Goal: Check status

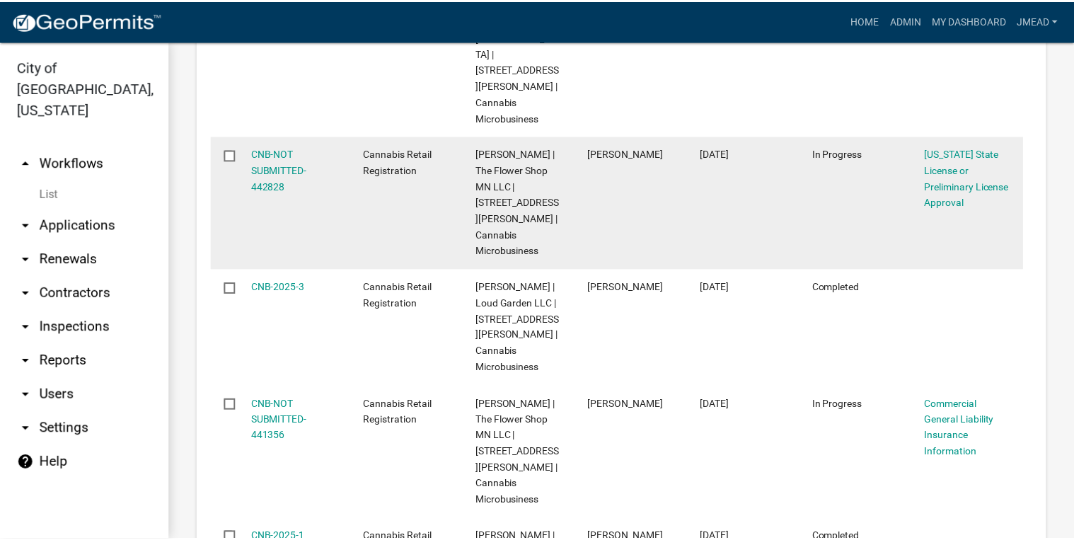
scroll to position [1189, 0]
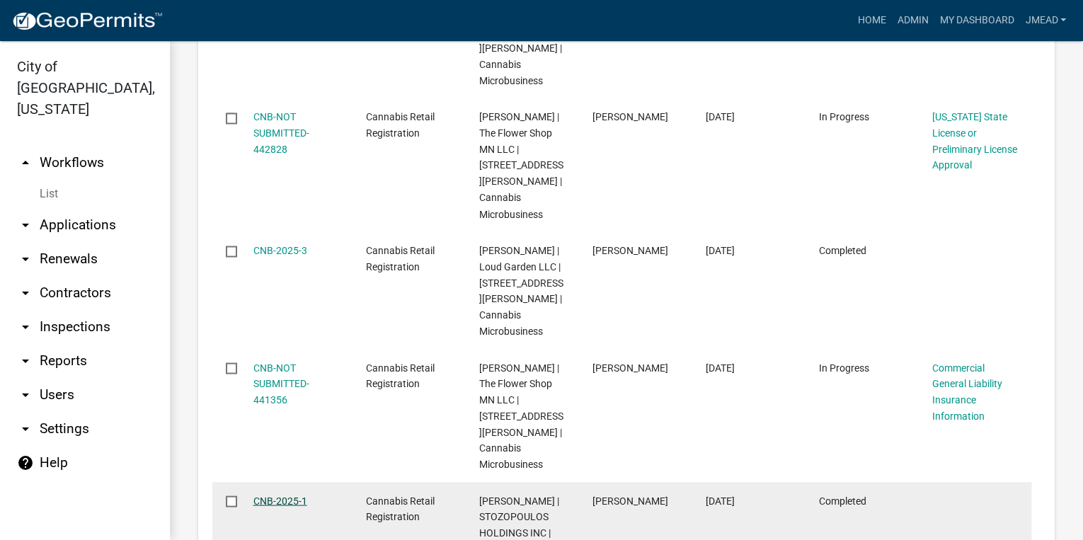
click at [279, 495] on link "CNB-2025-1" at bounding box center [280, 500] width 54 height 11
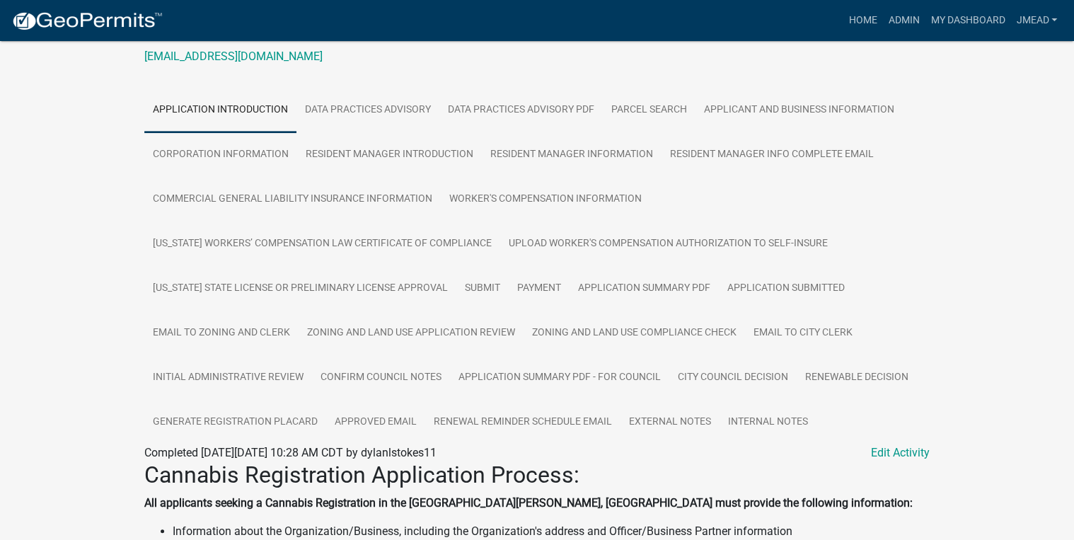
scroll to position [340, 0]
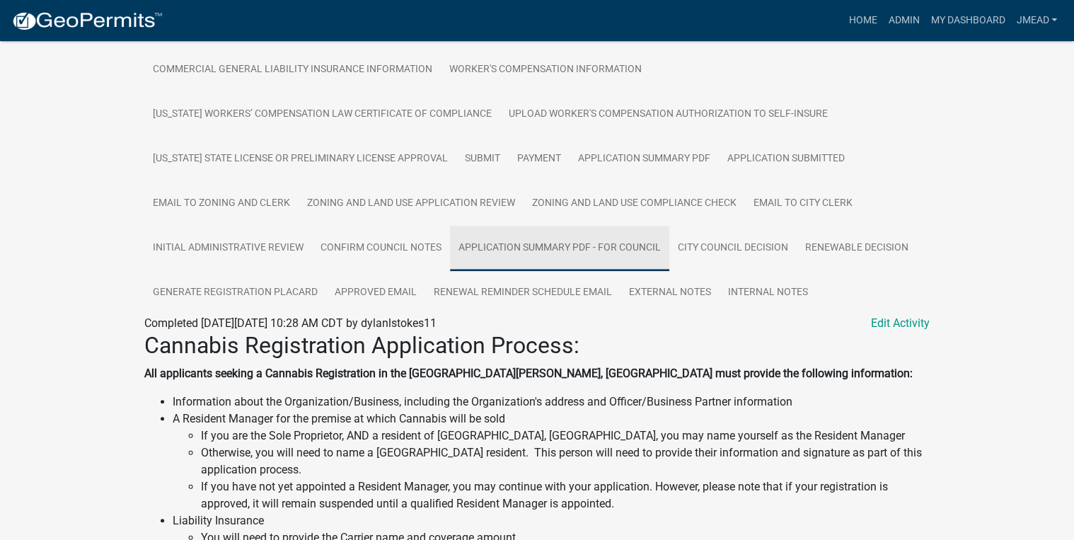
click at [550, 226] on link "Application Summary PDF - For Council" at bounding box center [559, 248] width 219 height 45
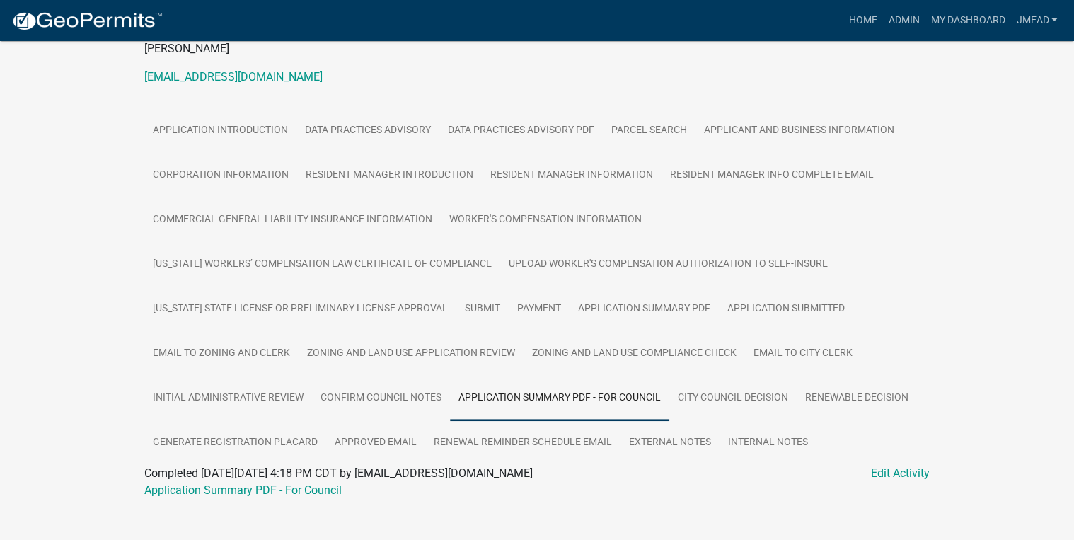
scroll to position [194, 0]
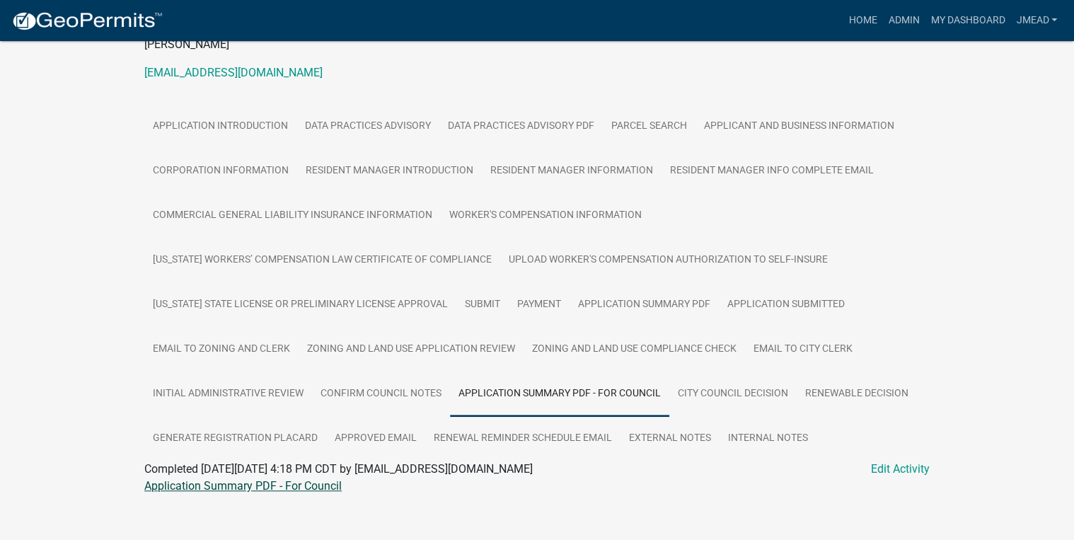
click at [303, 479] on link "Application Summary PDF - For Council" at bounding box center [242, 485] width 197 height 13
click at [243, 156] on link "Corporation Information" at bounding box center [220, 171] width 153 height 45
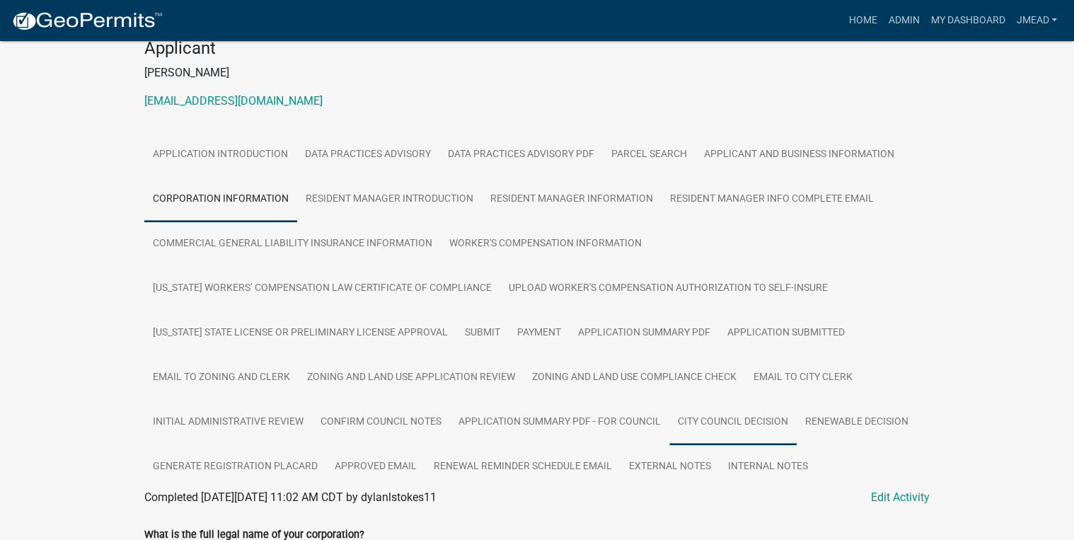
scroll to position [170, 0]
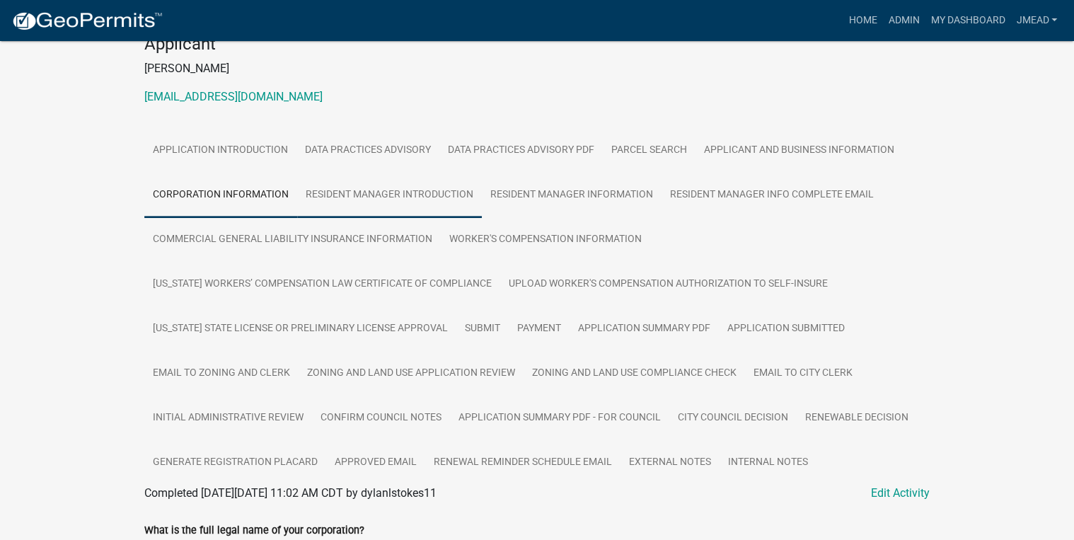
click at [413, 184] on link "Resident Manager Introduction" at bounding box center [389, 195] width 185 height 45
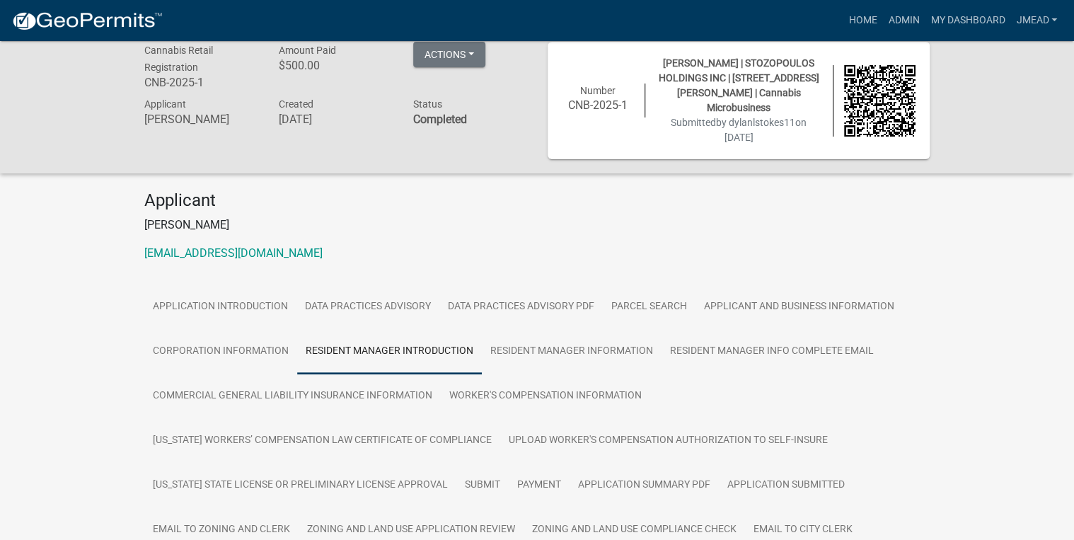
scroll to position [12, 0]
click at [627, 338] on link "Resident Manager Information" at bounding box center [572, 352] width 180 height 45
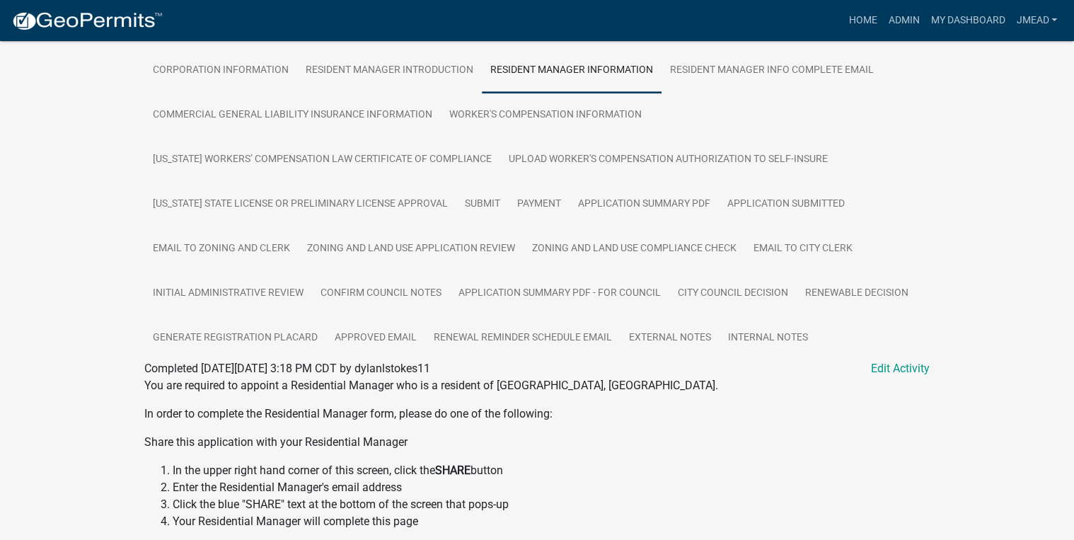
scroll to position [247, 0]
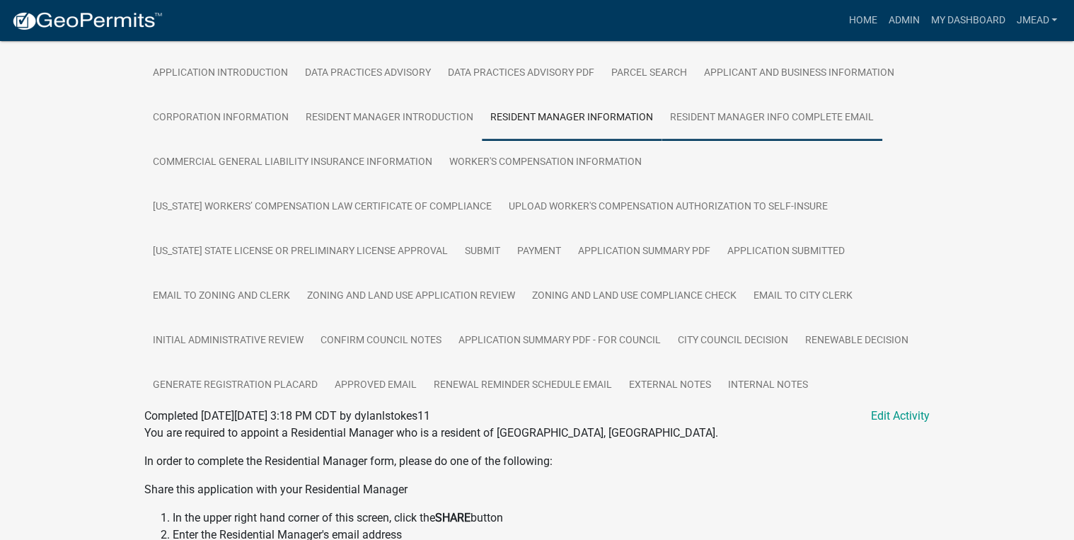
click at [790, 108] on link "Resident Manager Info Complete Email" at bounding box center [772, 118] width 221 height 45
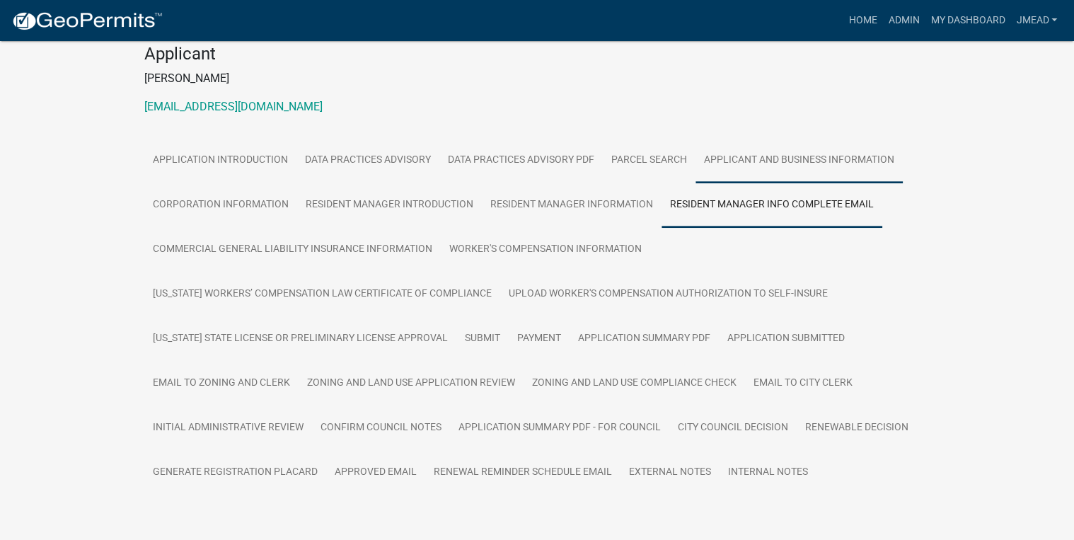
scroll to position [201, 0]
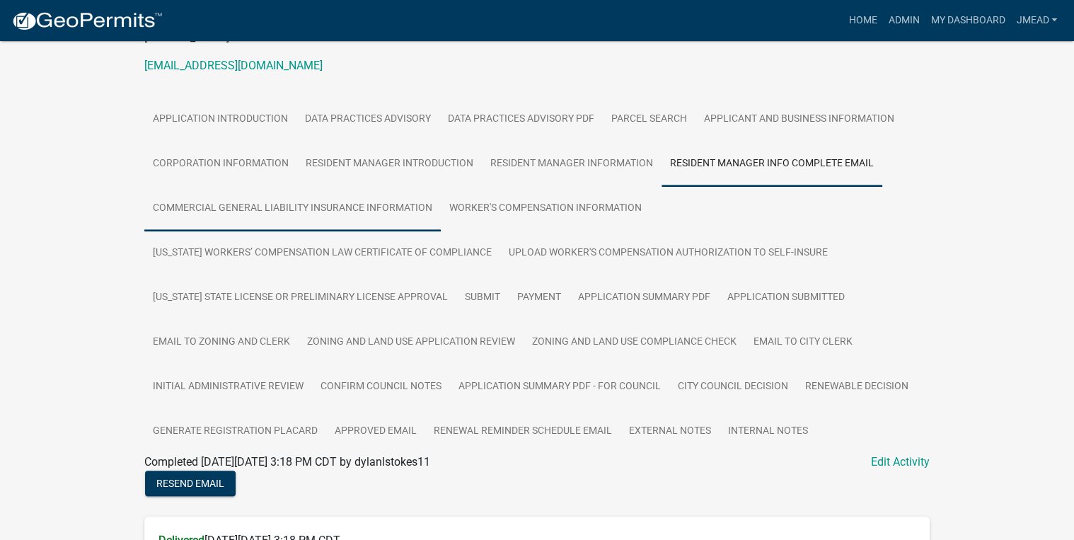
click at [259, 195] on link "Commercial General Liability Insurance Information" at bounding box center [292, 208] width 296 height 45
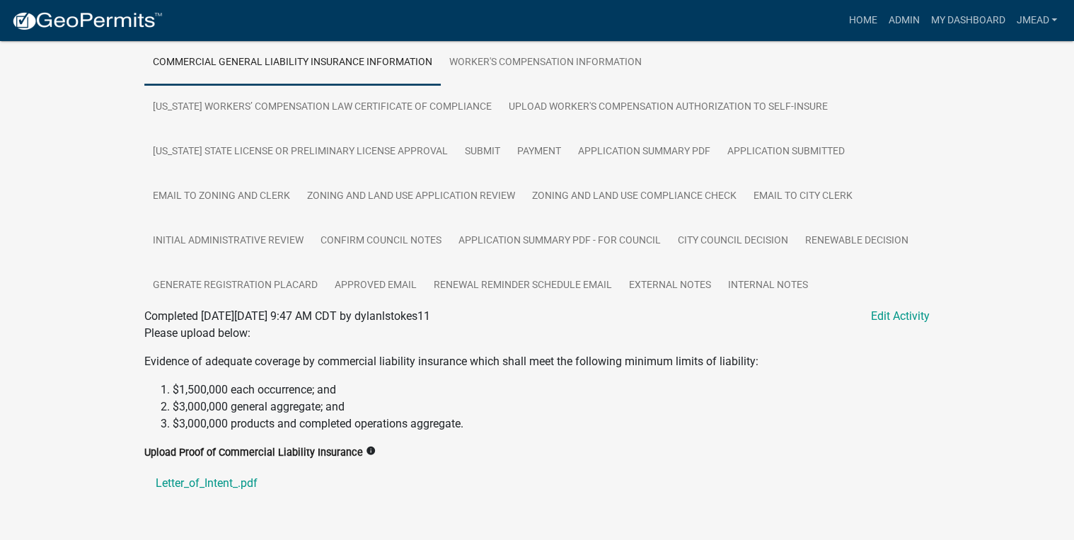
scroll to position [369, 0]
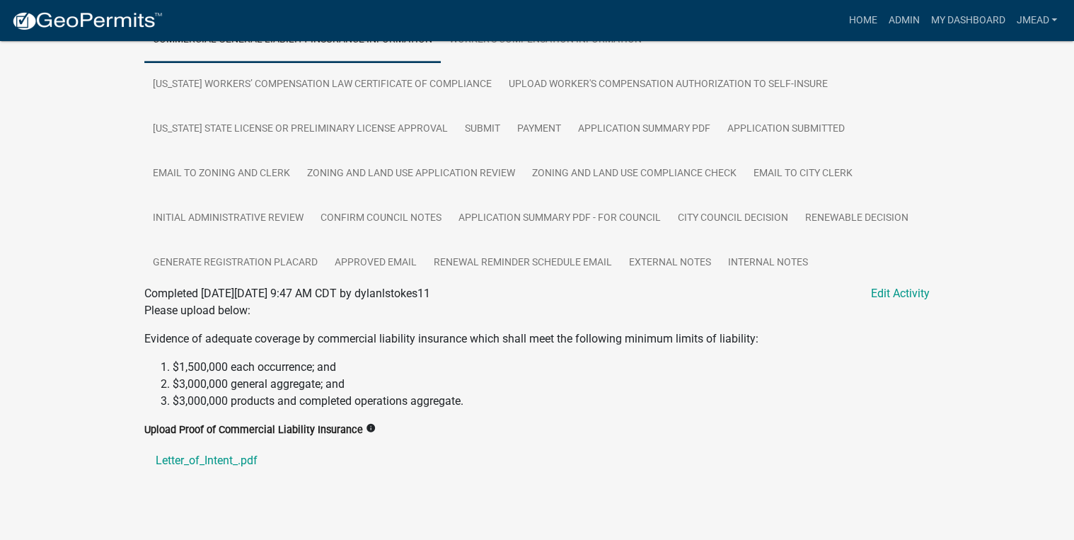
drag, startPoint x: 416, startPoint y: 416, endPoint x: 130, endPoint y: 318, distance: 302.3
click at [130, 318] on div "Cannabis Retail Registration CNB-2025-1 Amount Paid $500.00 Actions View receip…" at bounding box center [537, 104] width 1074 height 865
copy wm-data-entity-view-list "Evidence of adequate coverage by commercial liability insurance which shall mee…"
